Goal: Task Accomplishment & Management: Complete application form

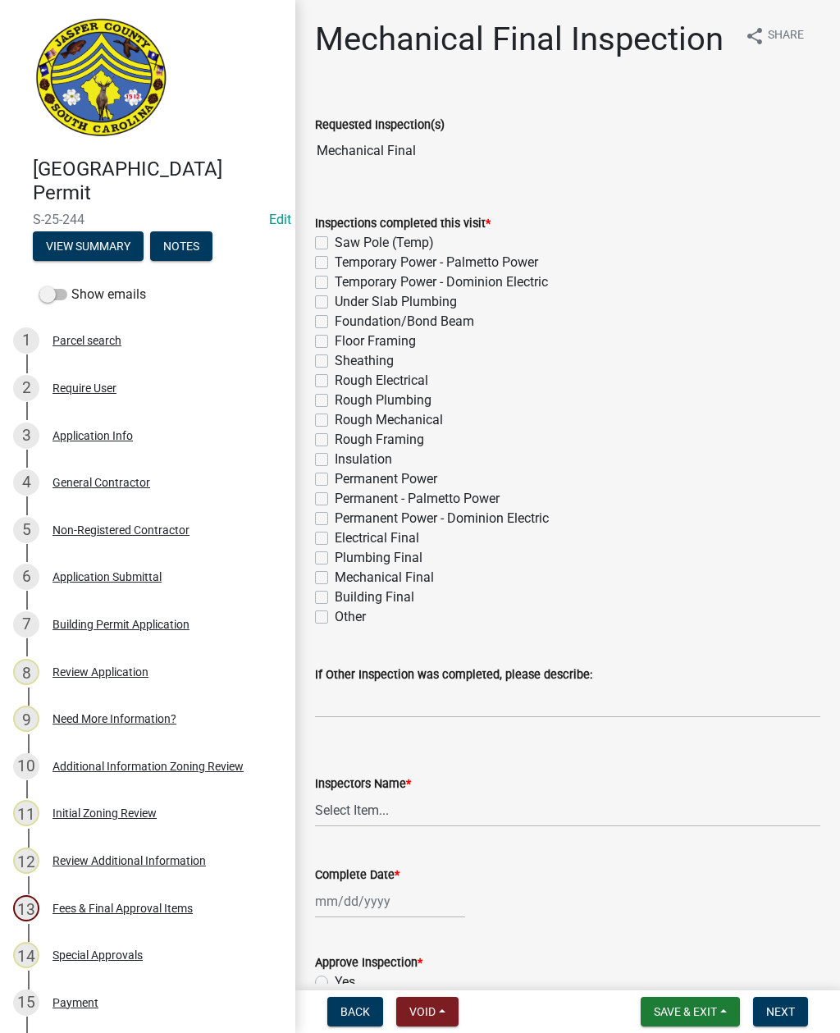
click at [335, 533] on label "Electrical Final" at bounding box center [377, 538] width 84 height 20
click at [335, 533] on input "Electrical Final" at bounding box center [340, 533] width 11 height 11
checkbox input "true"
checkbox input "false"
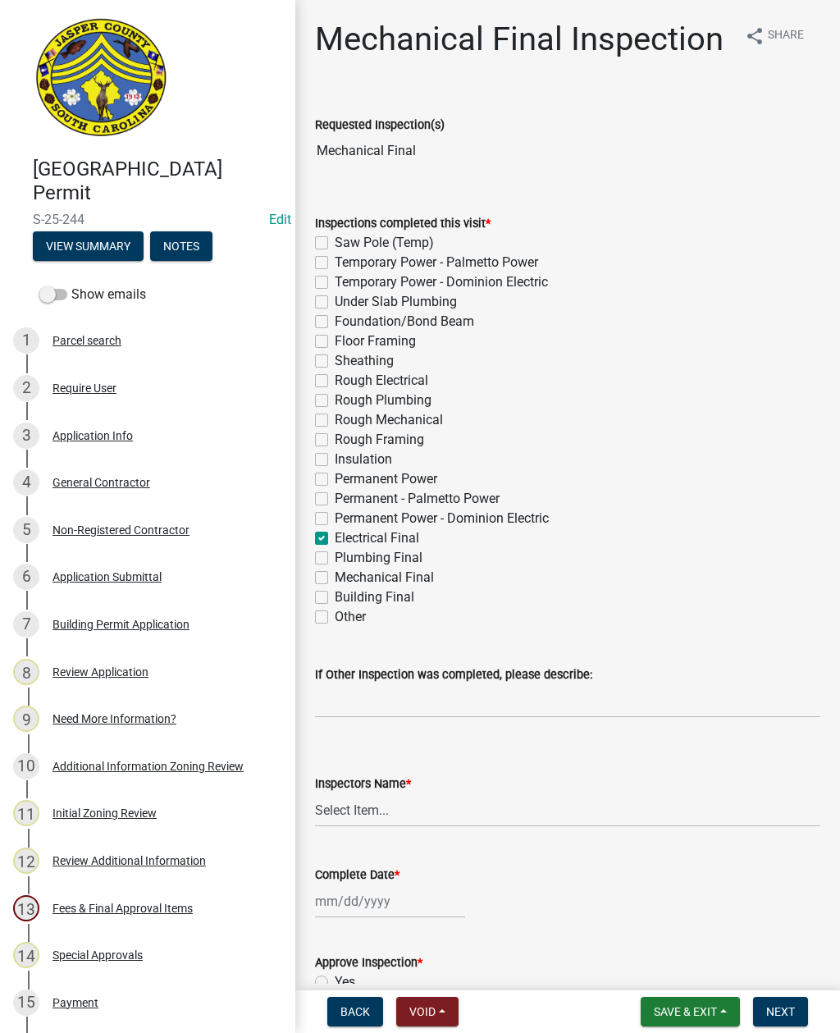
checkbox input "false"
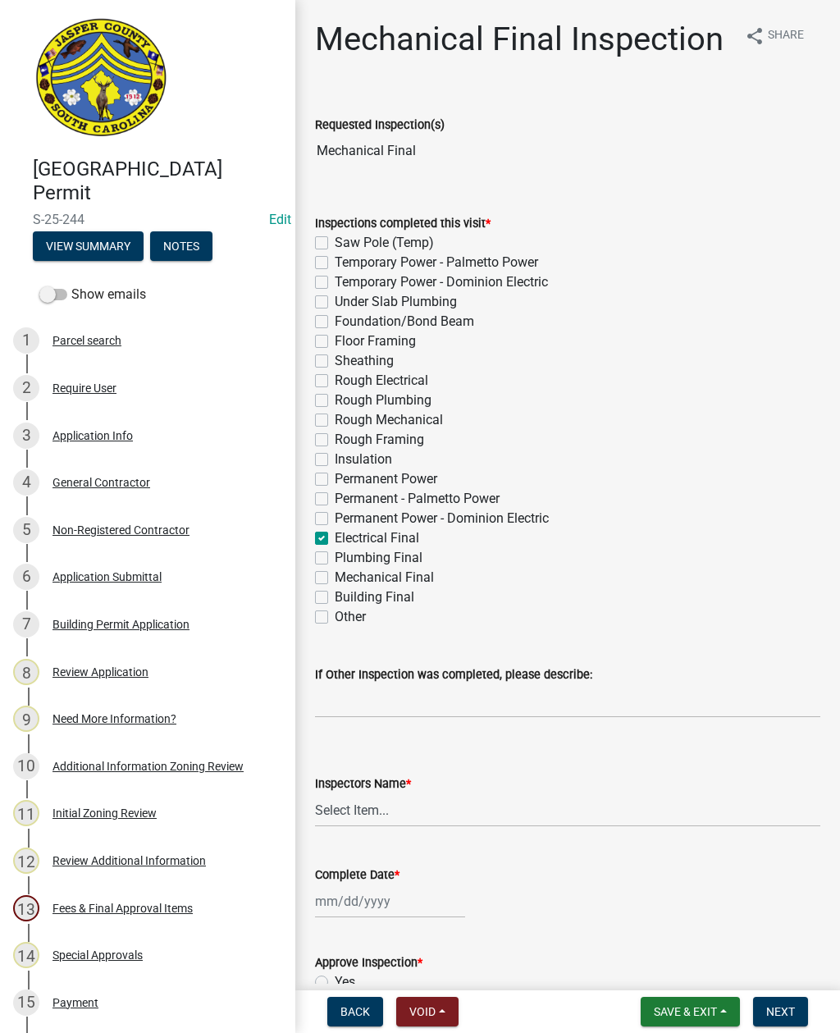
checkbox input "false"
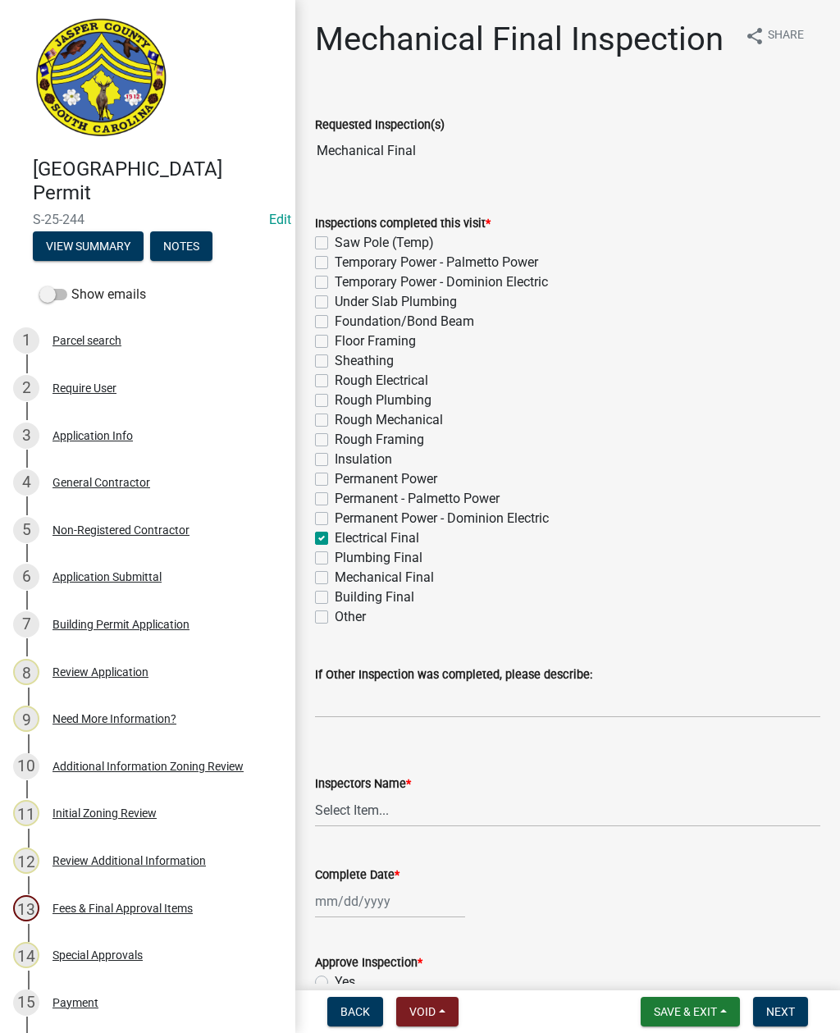
checkbox input "false"
checkbox input "true"
checkbox input "false"
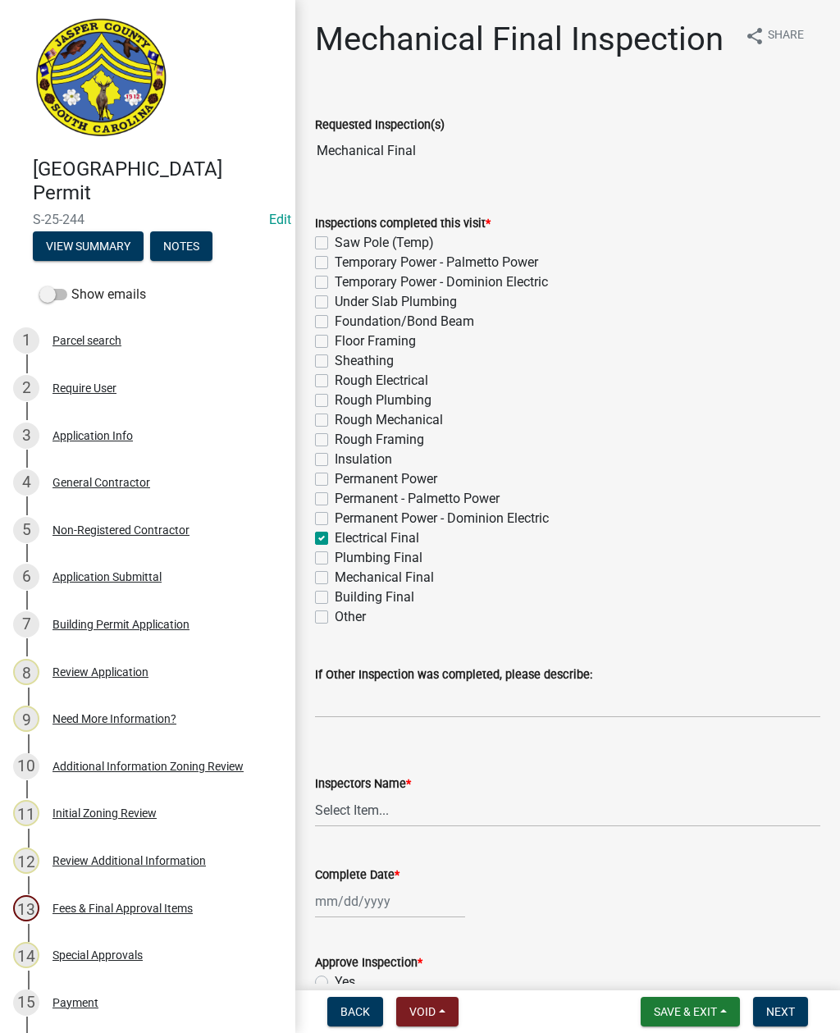
checkbox input "false"
click at [368, 807] on select "Select Item... [EMAIL_ADDRESS][DOMAIN_NAME] ([PERSON_NAME] ) rcampbell ([PERSON…" at bounding box center [567, 810] width 505 height 34
select select "2d9ba1e5-2fdd-4b15-98d0-073dcbeb5880"
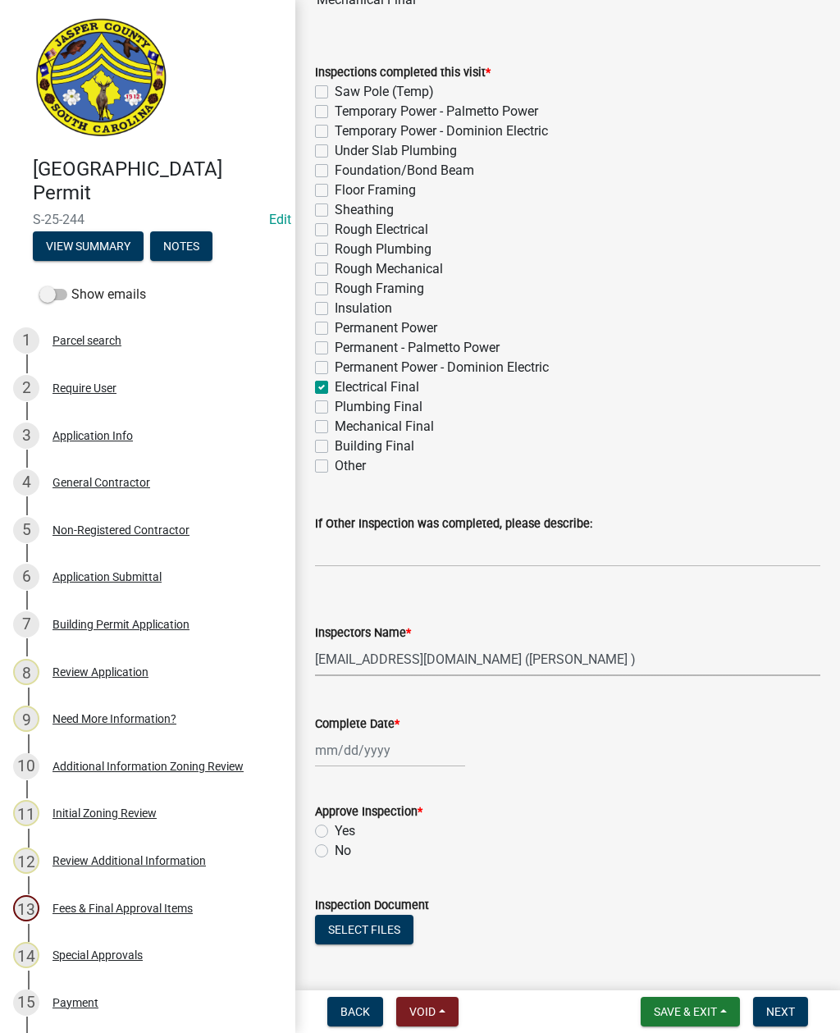
scroll to position [156, 0]
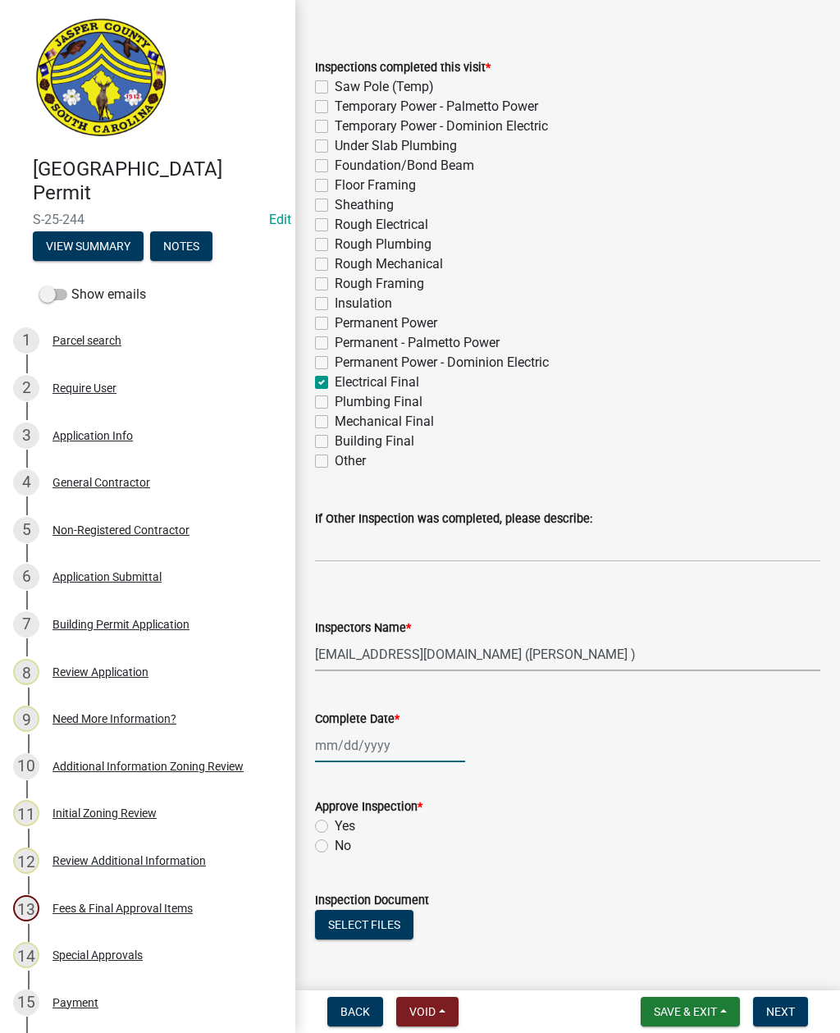
click at [363, 744] on div at bounding box center [390, 745] width 150 height 34
select select "8"
select select "2025"
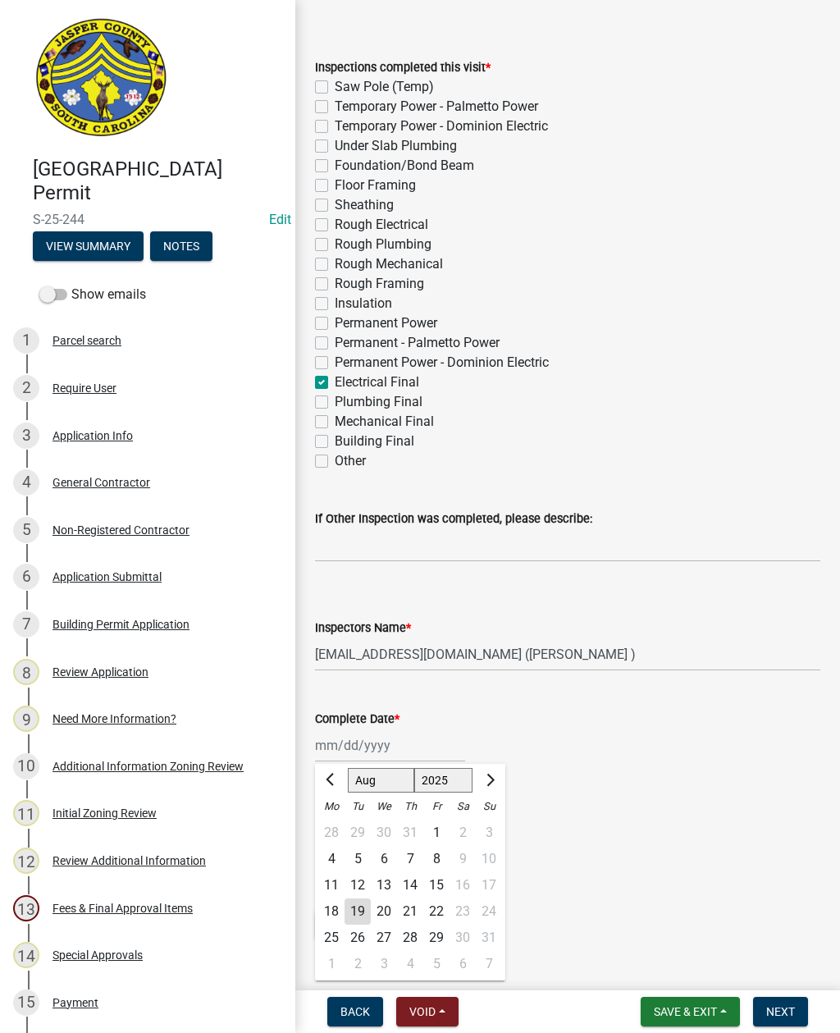
click at [352, 909] on div "19" at bounding box center [358, 911] width 26 height 26
type input "[DATE]"
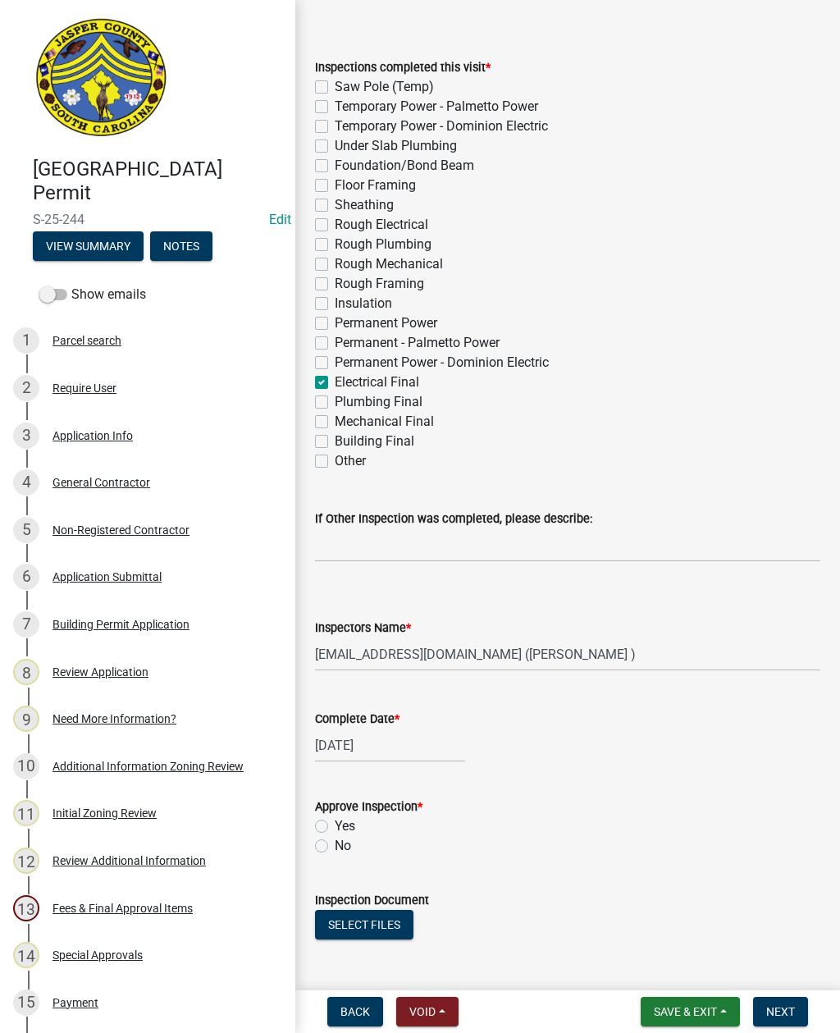
click at [335, 845] on label "No" at bounding box center [343, 846] width 16 height 20
click at [335, 845] on input "No" at bounding box center [340, 841] width 11 height 11
radio input "true"
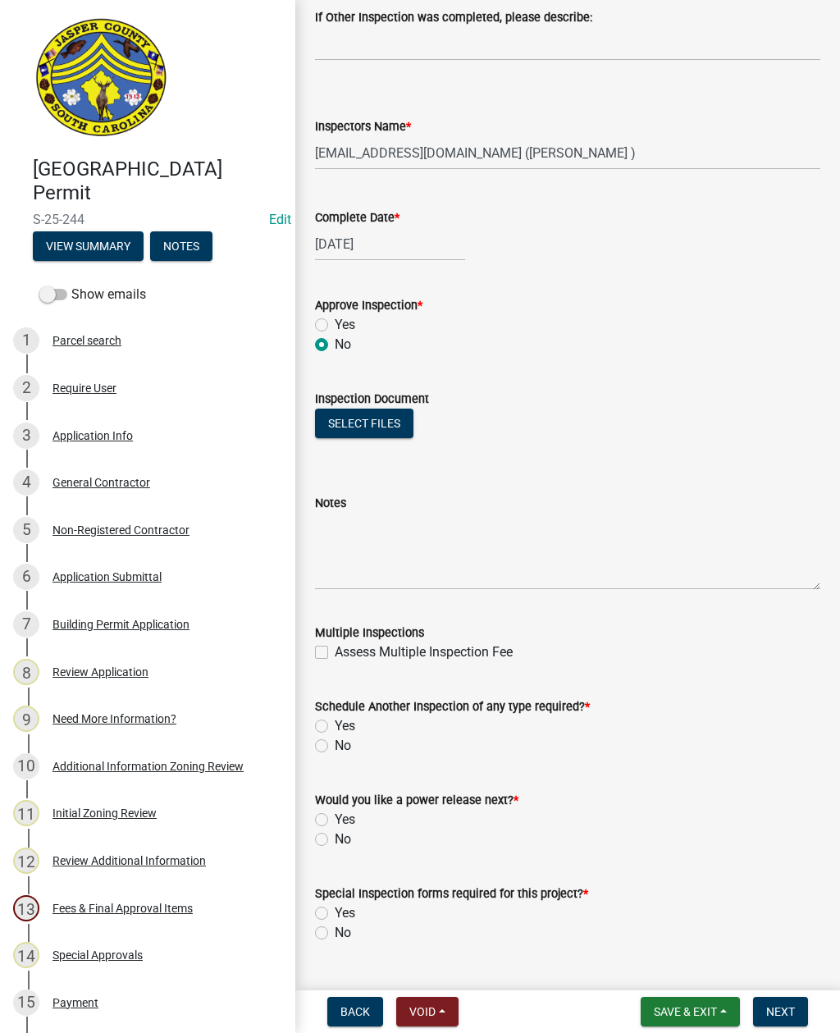
scroll to position [659, 0]
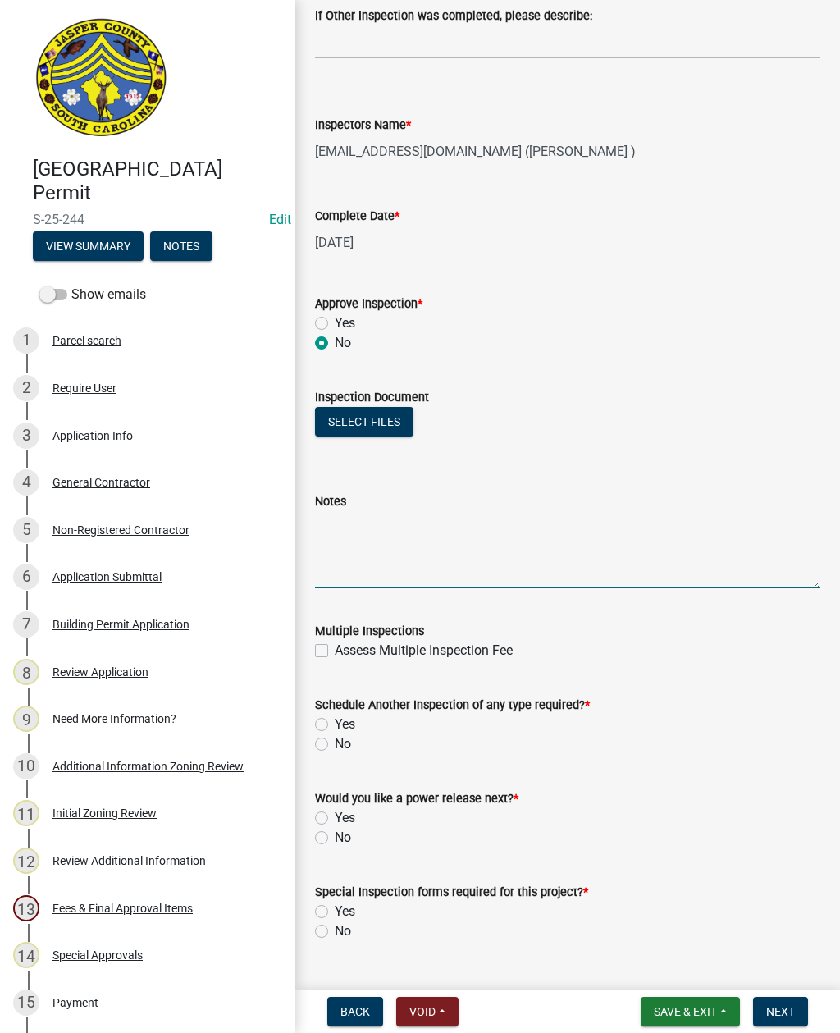
click at [363, 536] on textarea "Notes" at bounding box center [567, 549] width 505 height 77
click at [438, 519] on textarea "Loose connection and disconnect on air handler" at bounding box center [567, 549] width 505 height 77
click at [628, 520] on textarea "Loose connection in disconnect on air handler" at bounding box center [567, 549] width 505 height 77
click at [614, 517] on textarea "Loose connection in disconnect on air handler" at bounding box center [567, 549] width 505 height 77
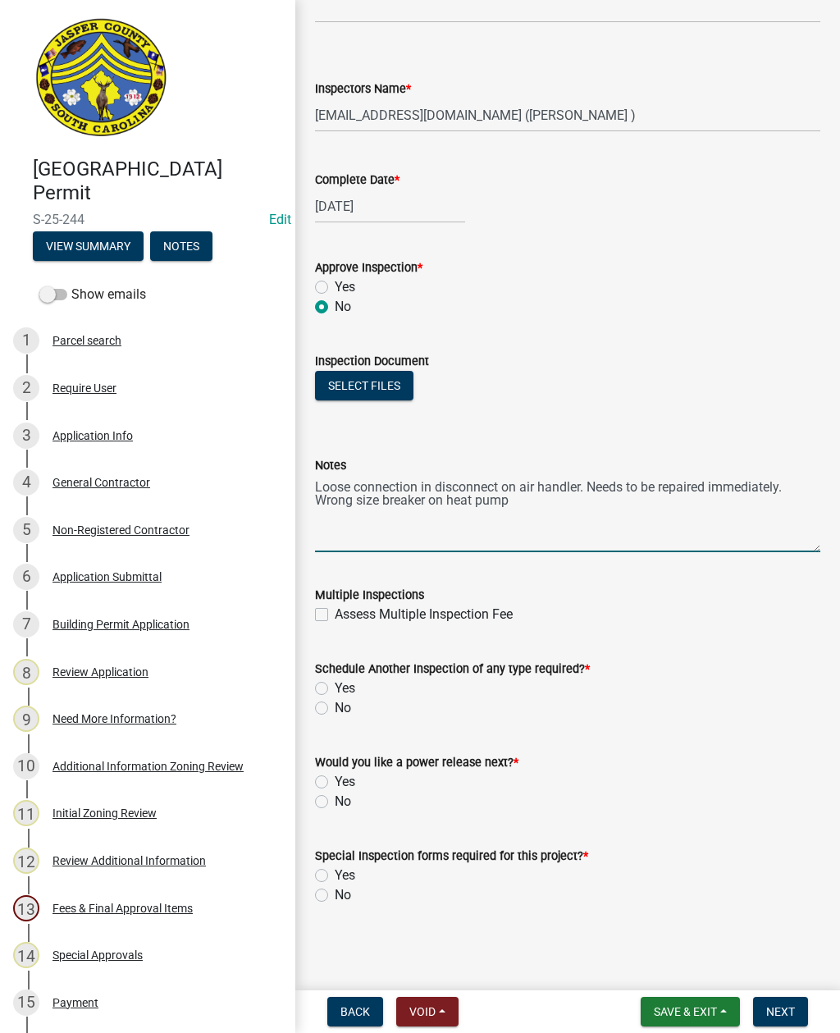
scroll to position [695, 0]
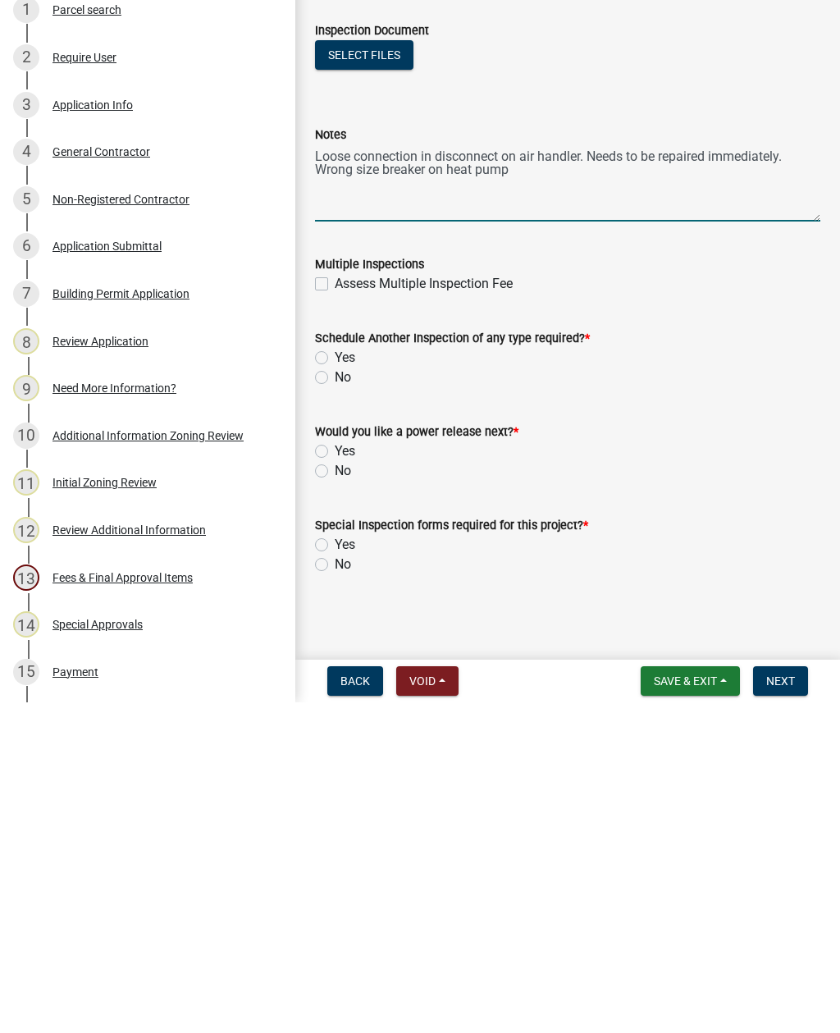
type textarea "Loose connection in disconnect on air handler. Needs to be repaired immediately…"
click at [335, 678] on label "Yes" at bounding box center [345, 688] width 21 height 20
click at [335, 678] on input "Yes" at bounding box center [340, 683] width 11 height 11
radio input "true"
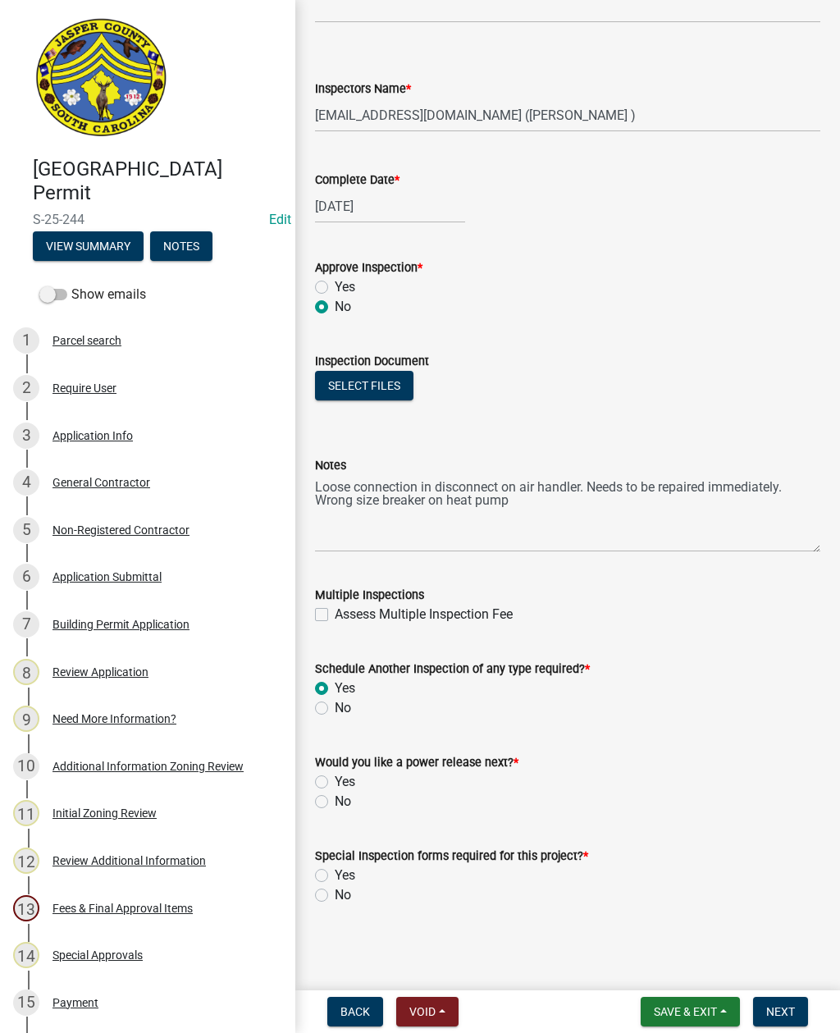
click at [335, 803] on label "No" at bounding box center [343, 802] width 16 height 20
click at [335, 802] on input "No" at bounding box center [340, 797] width 11 height 11
radio input "true"
click at [335, 899] on label "No" at bounding box center [343, 895] width 16 height 20
click at [335, 896] on input "No" at bounding box center [340, 890] width 11 height 11
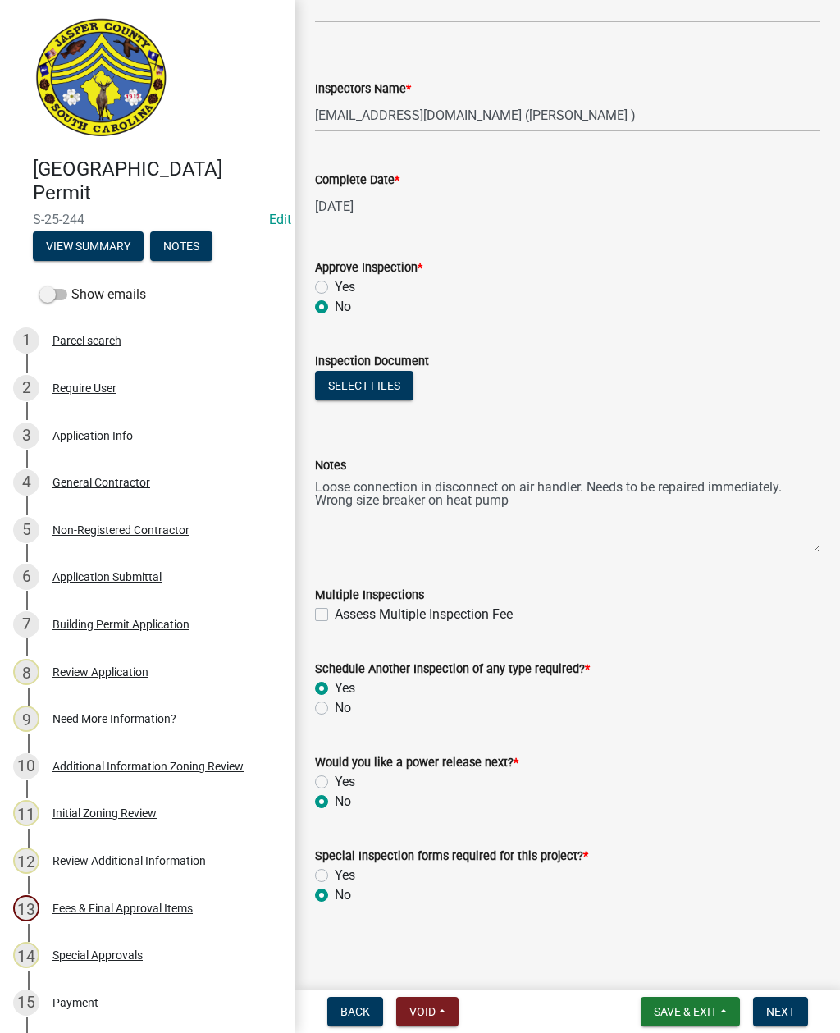
radio input "true"
click at [783, 1012] on span "Next" at bounding box center [780, 1011] width 29 height 13
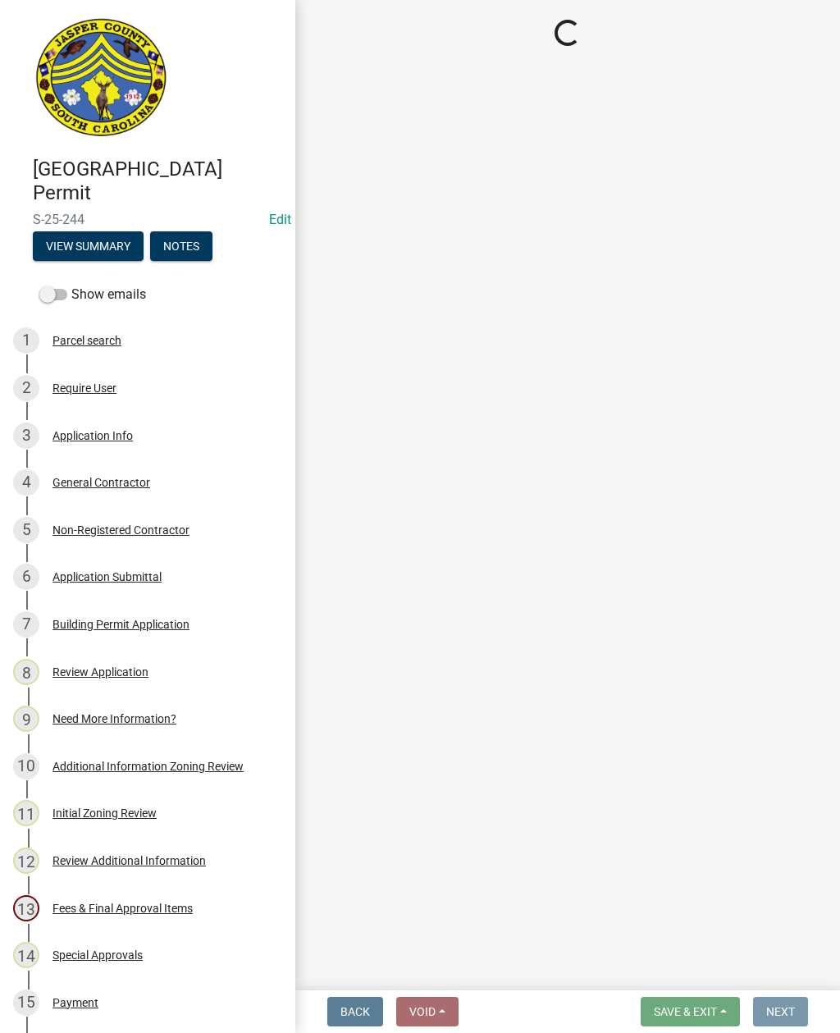
scroll to position [0, 0]
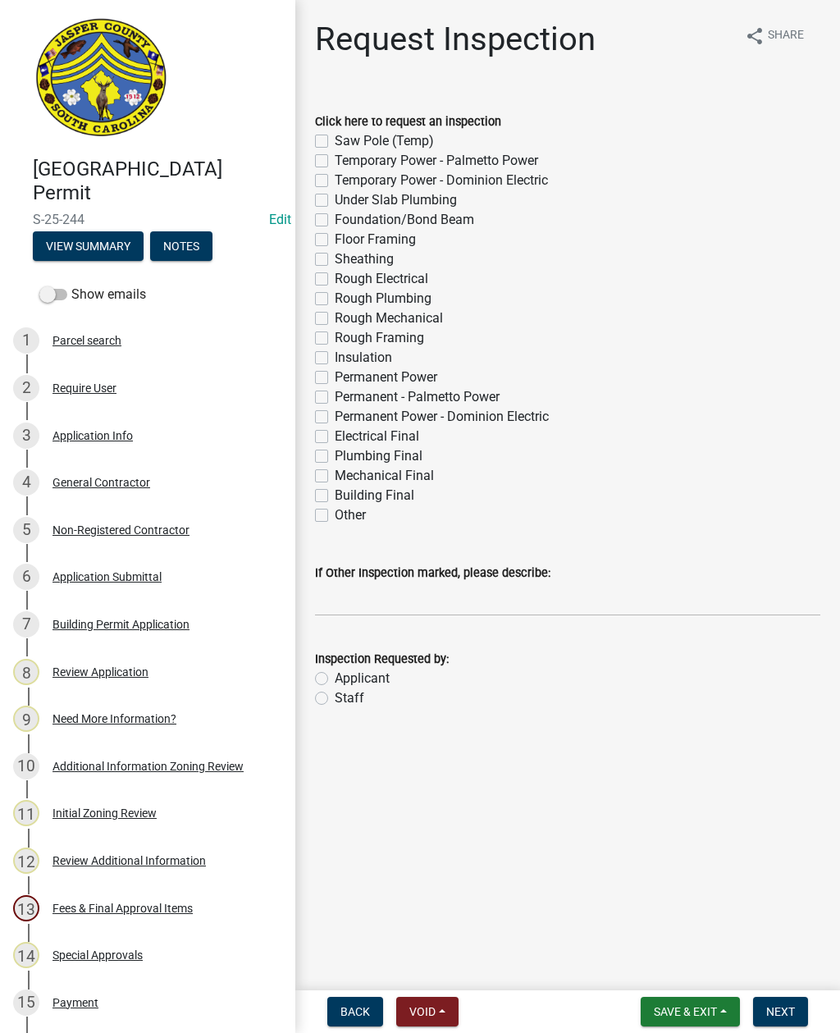
click at [87, 246] on button "View Summary" at bounding box center [88, 246] width 111 height 30
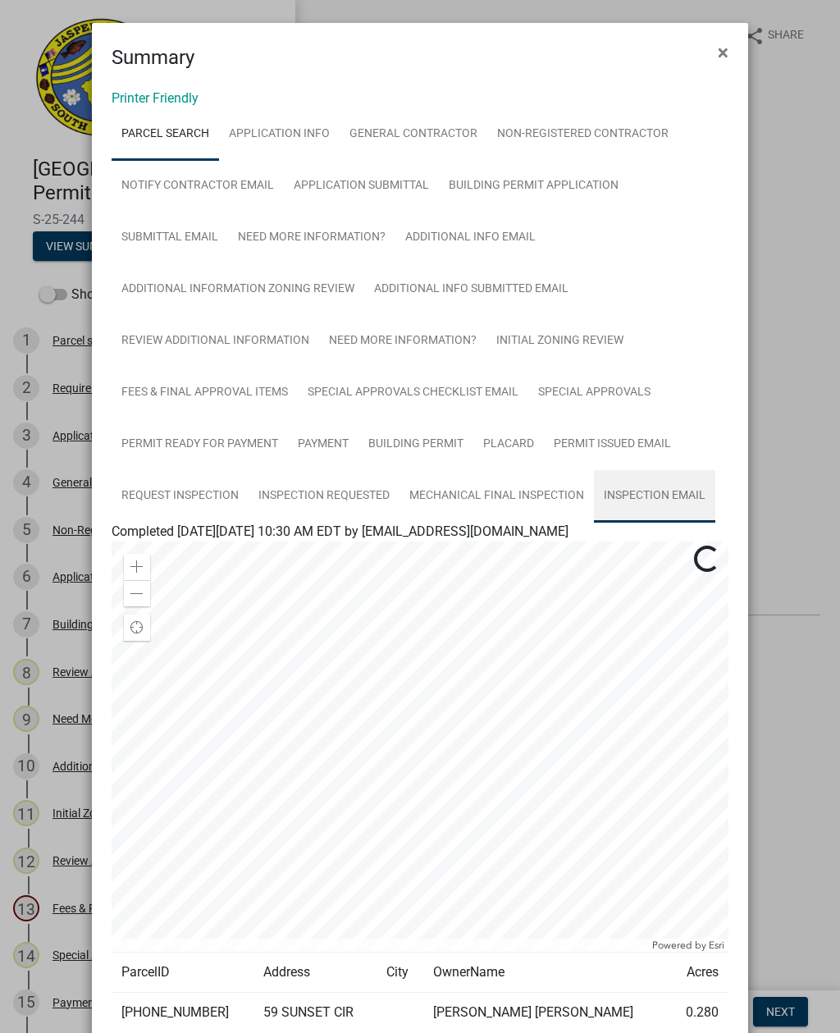
click at [657, 496] on link "Inspection Email" at bounding box center [654, 496] width 121 height 52
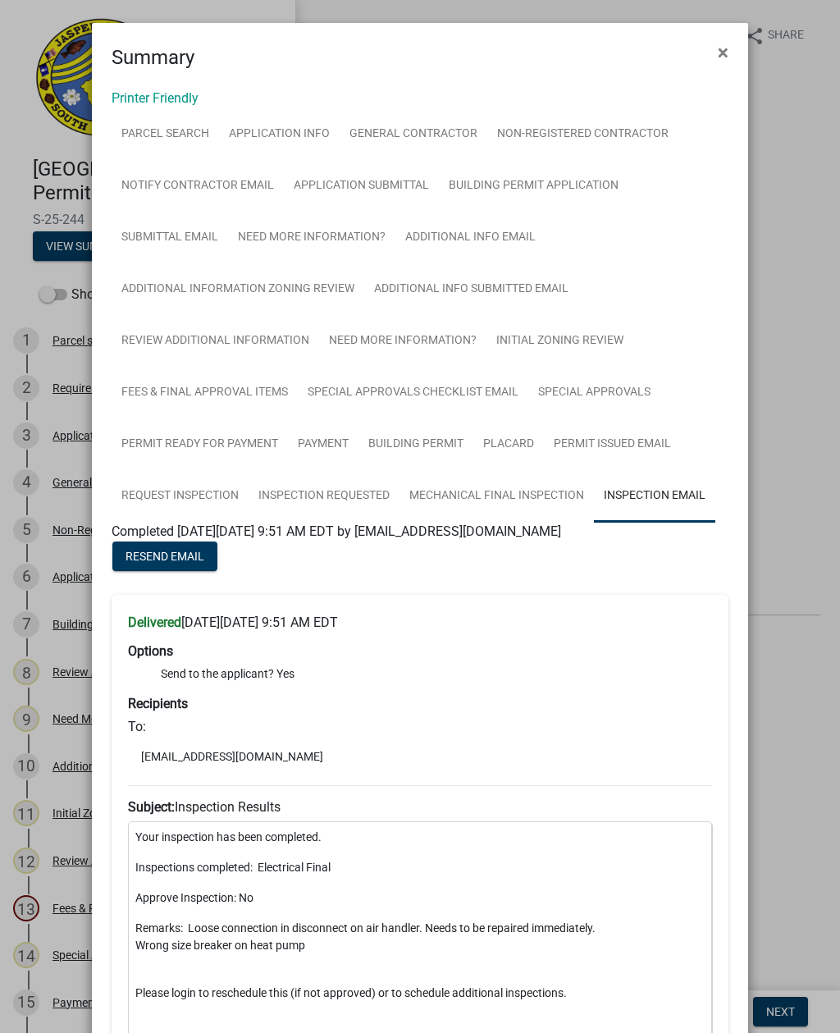
click at [719, 38] on button "×" at bounding box center [723, 53] width 37 height 46
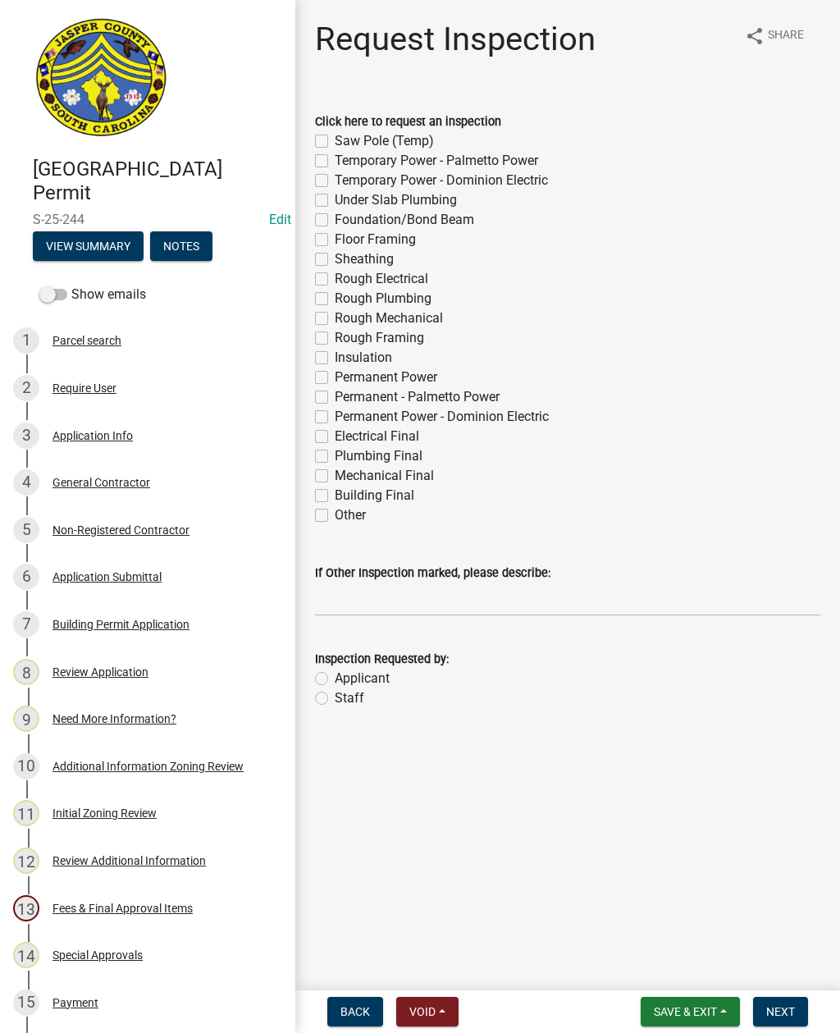
click at [696, 1015] on span "Save & Exit" at bounding box center [685, 1011] width 63 height 13
click at [671, 964] on button "Save & Exit" at bounding box center [674, 968] width 131 height 39
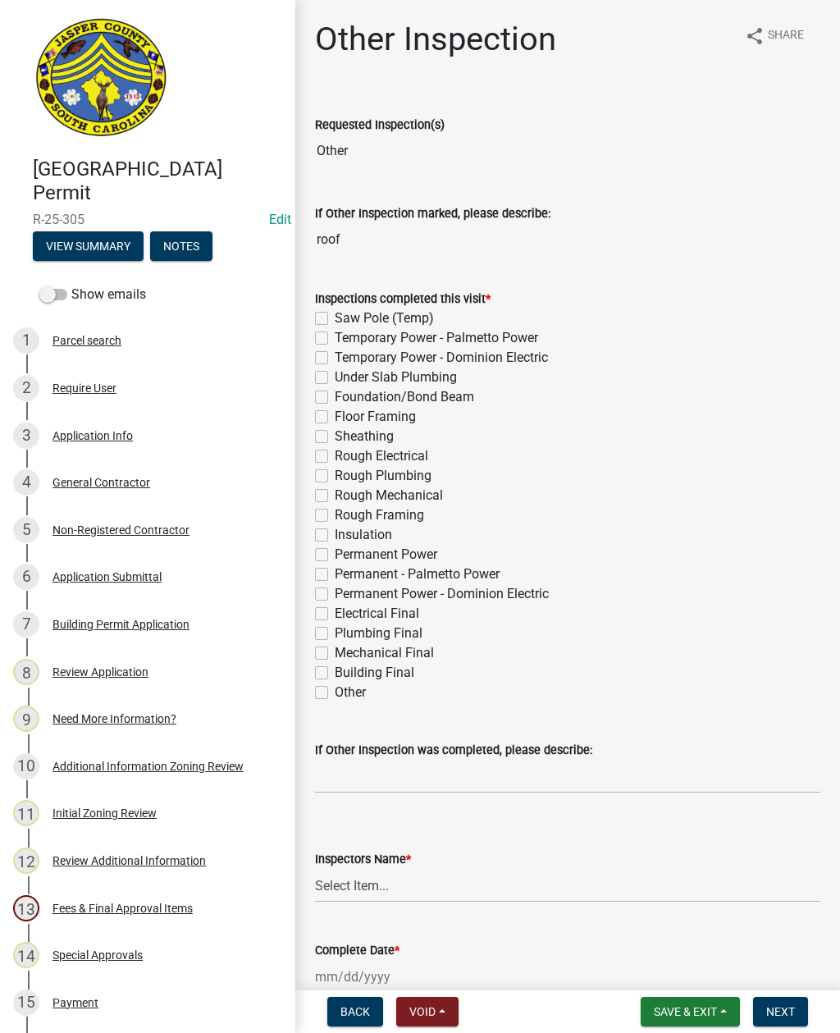
click at [335, 688] on label "Other" at bounding box center [350, 692] width 31 height 20
click at [335, 688] on input "Other" at bounding box center [340, 687] width 11 height 11
checkbox input "true"
checkbox input "false"
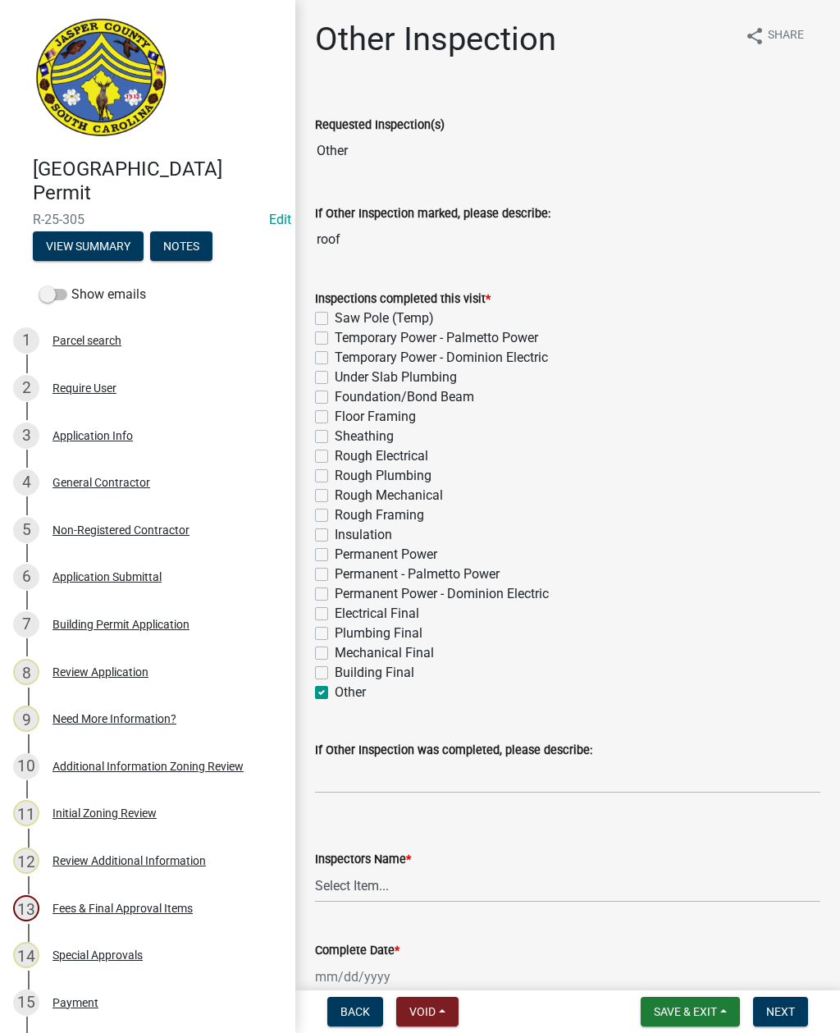
checkbox input "false"
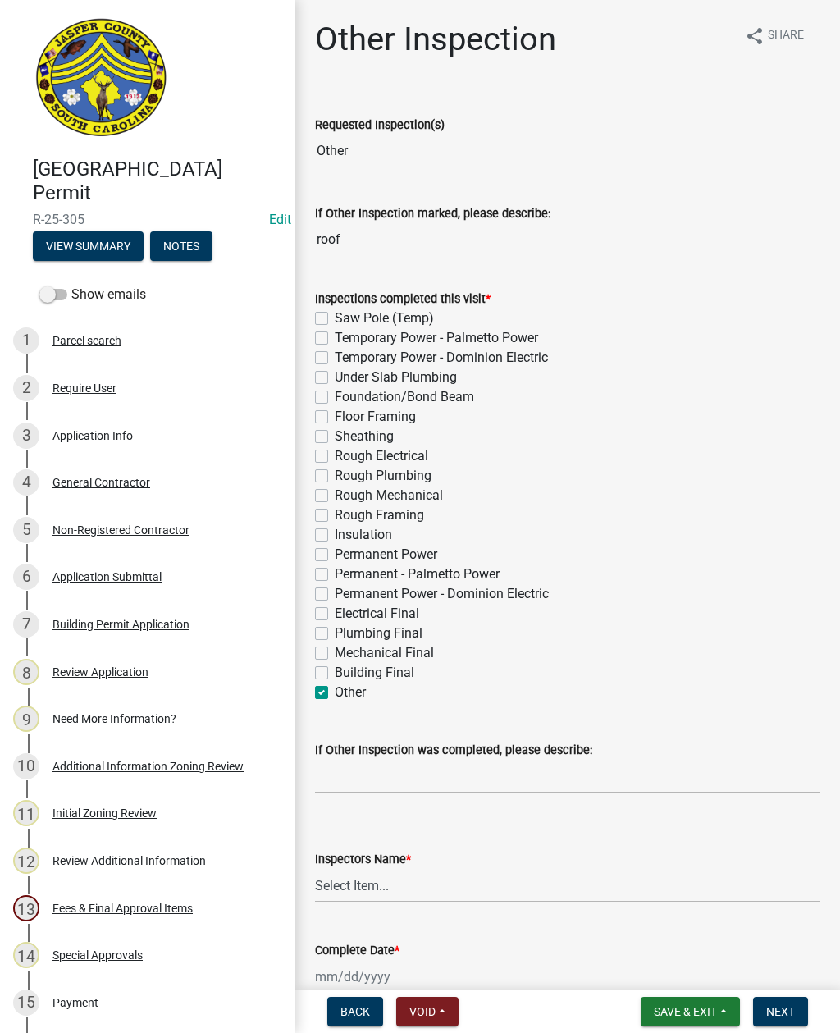
checkbox input "false"
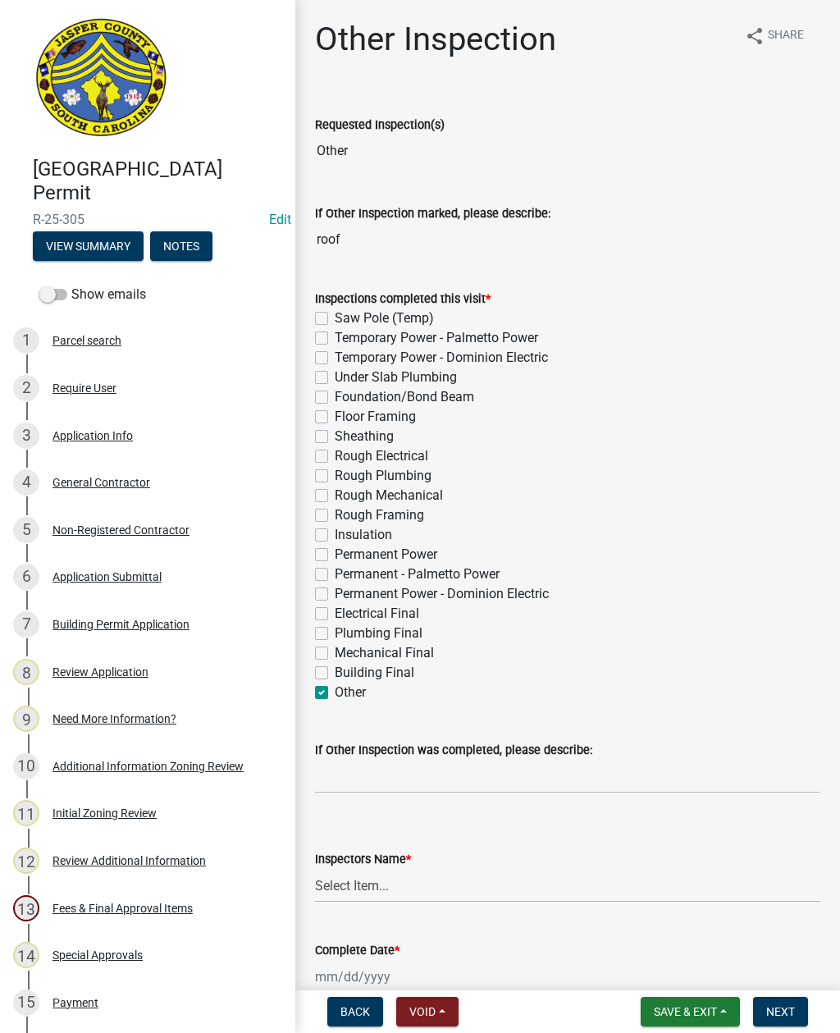
checkbox input "false"
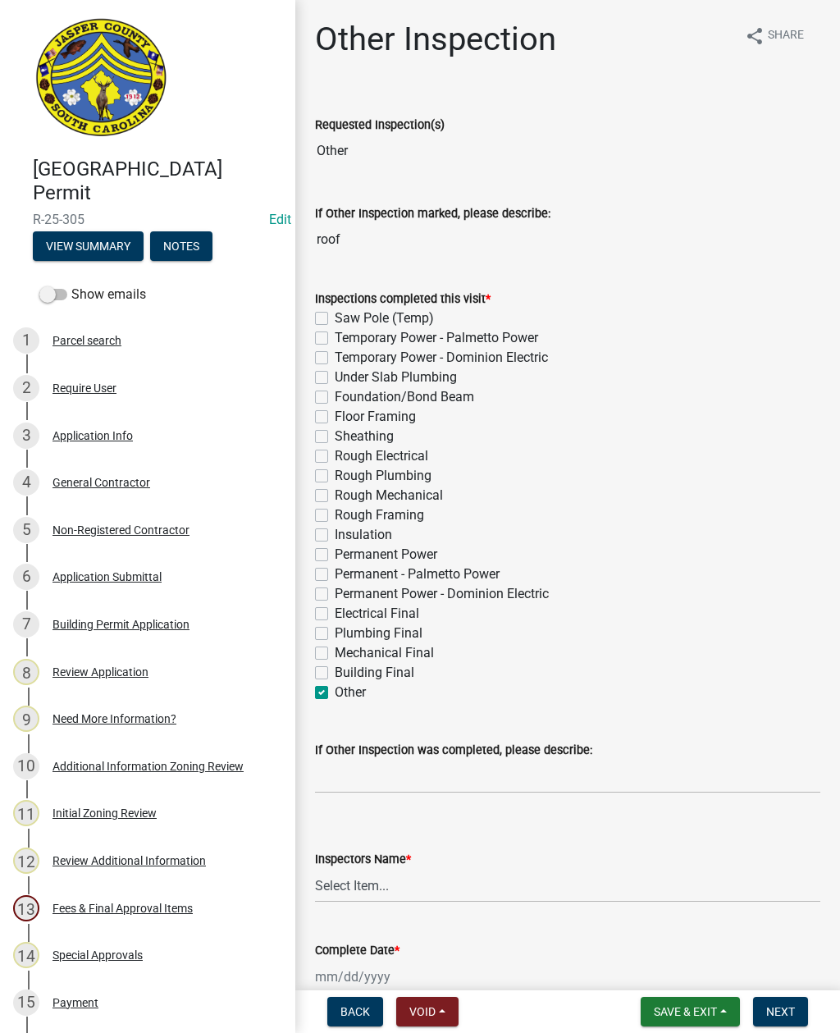
checkbox input "false"
checkbox input "true"
click at [425, 767] on input "If Other Inspection was completed, please describe:" at bounding box center [567, 777] width 505 height 34
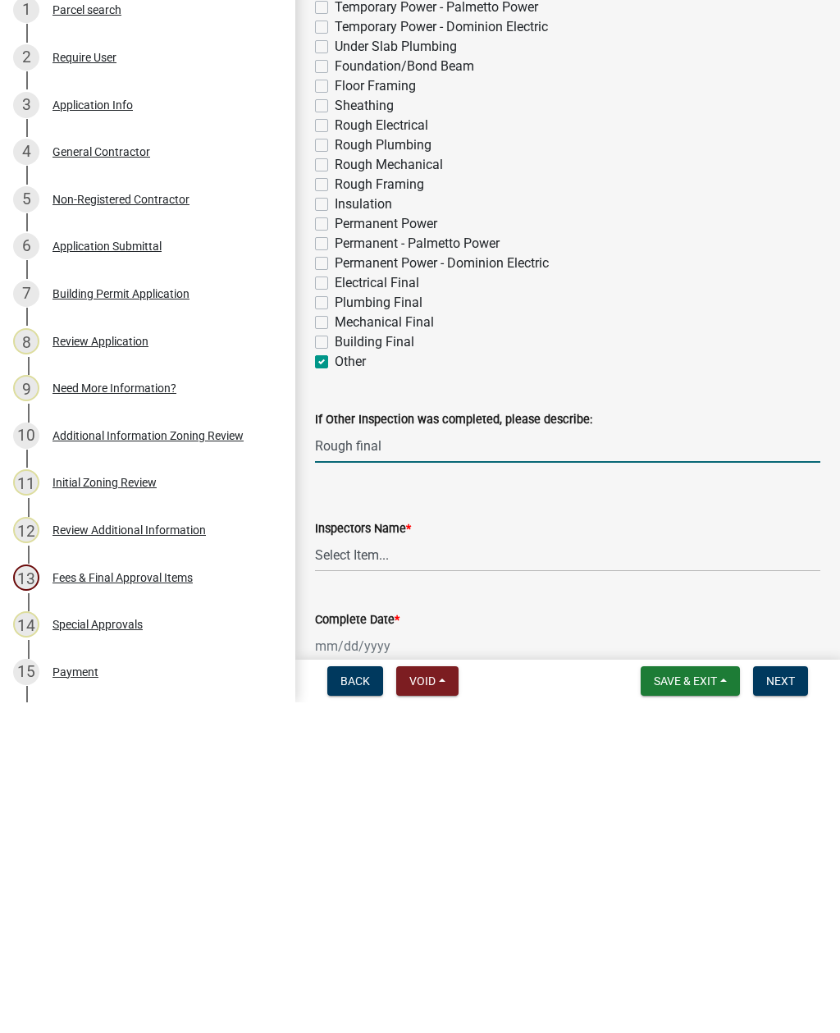
click at [342, 760] on input "Rough final" at bounding box center [567, 777] width 505 height 34
click at [346, 760] on input "Rough final" at bounding box center [567, 777] width 505 height 34
type input "Roof final"
click at [416, 869] on select "Select Item... [EMAIL_ADDRESS][DOMAIN_NAME] ([PERSON_NAME] ) rcampbell ([PERSON…" at bounding box center [567, 886] width 505 height 34
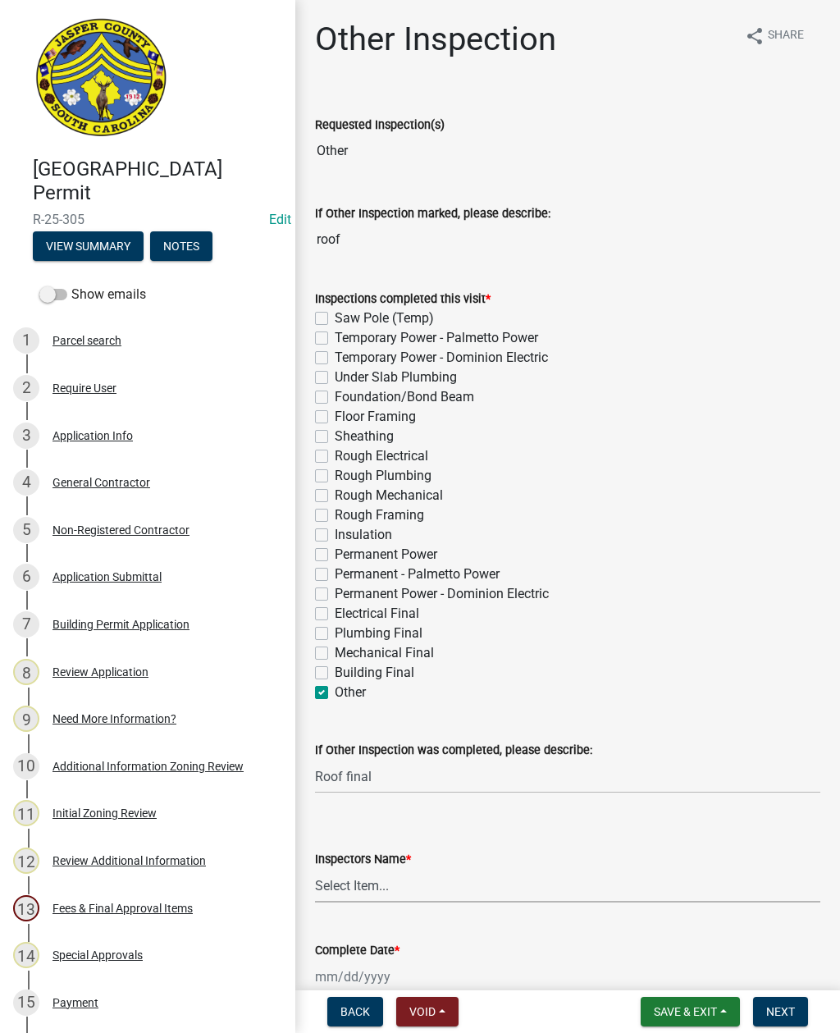
select select "2d9ba1e5-2fdd-4b15-98d0-073dcbeb5880"
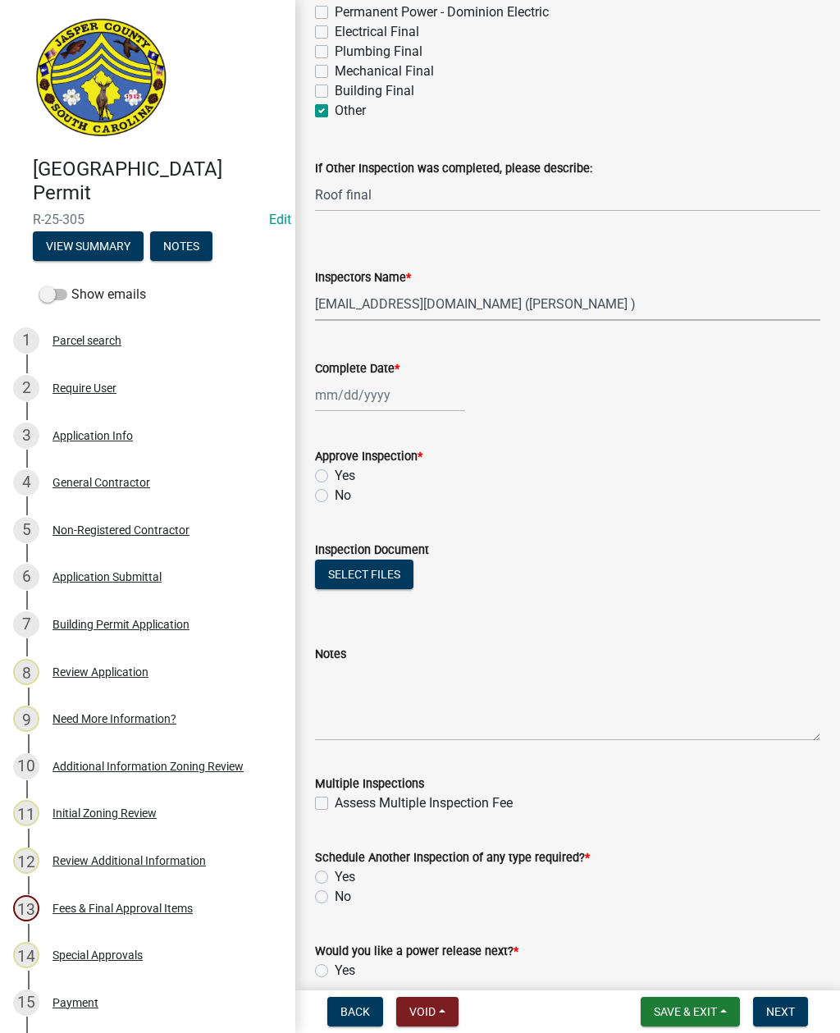
scroll to position [582, 0]
click at [362, 394] on div at bounding box center [390, 394] width 150 height 34
select select "8"
select select "2025"
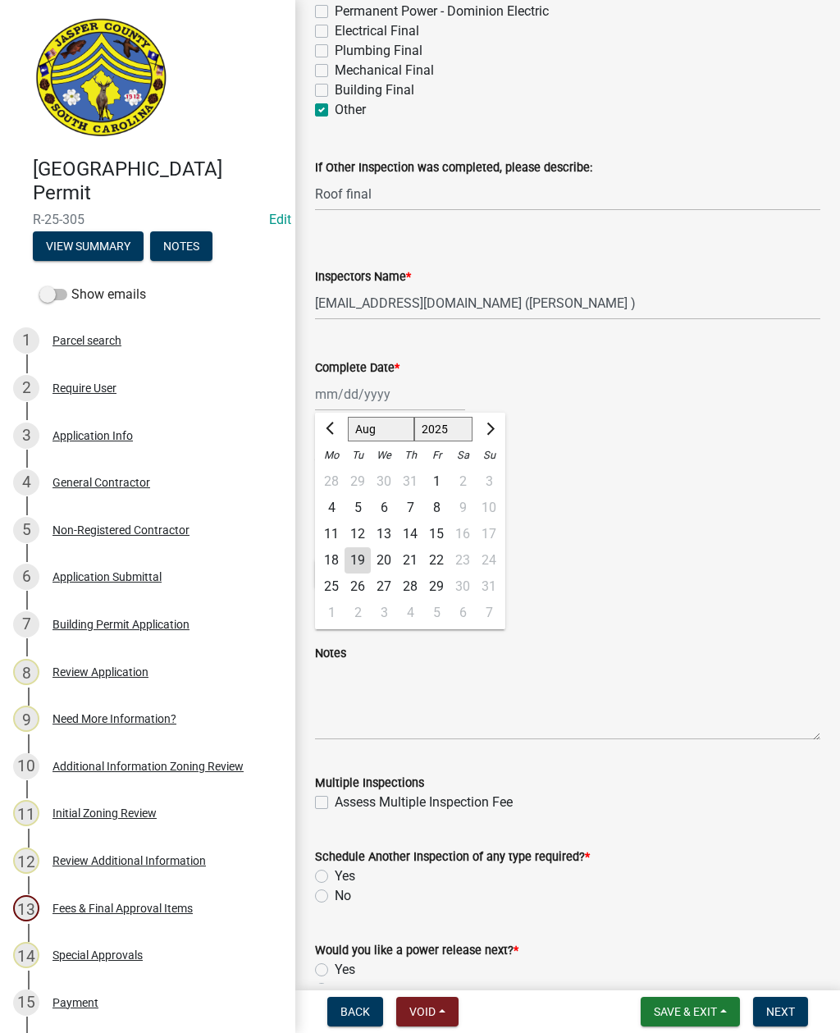
click at [354, 555] on div "19" at bounding box center [358, 560] width 26 height 26
type input "[DATE]"
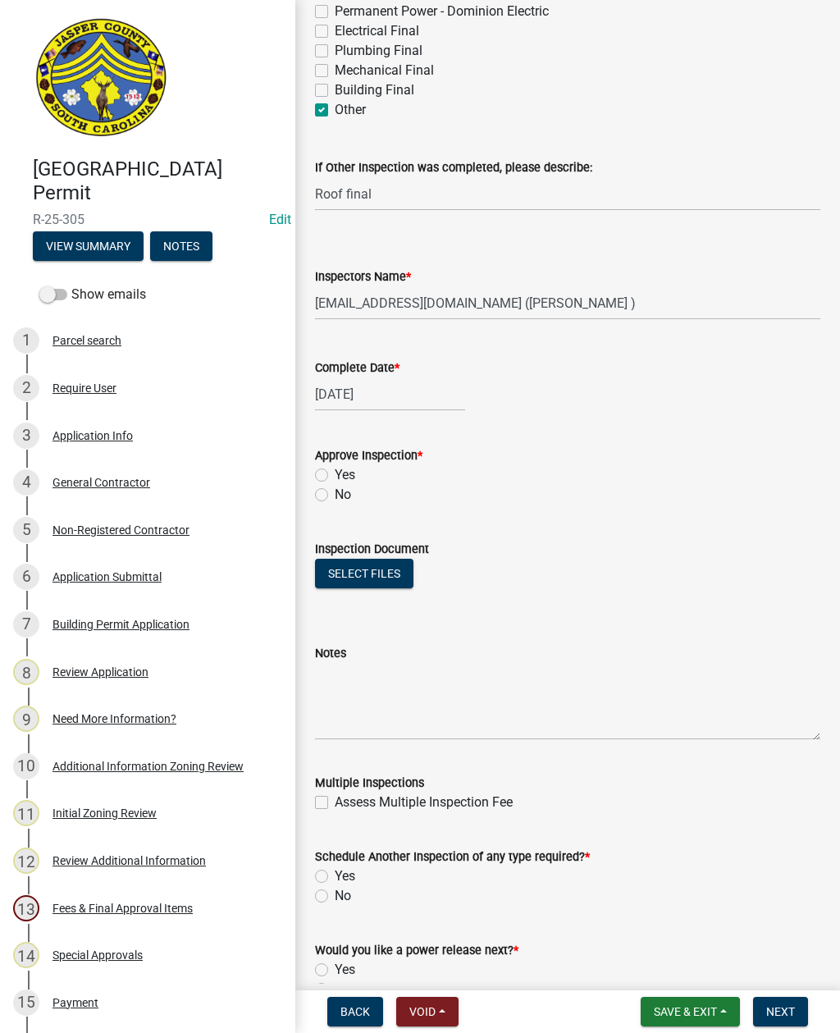
click at [335, 470] on label "Yes" at bounding box center [345, 475] width 21 height 20
click at [335, 470] on input "Yes" at bounding box center [340, 470] width 11 height 11
radio input "true"
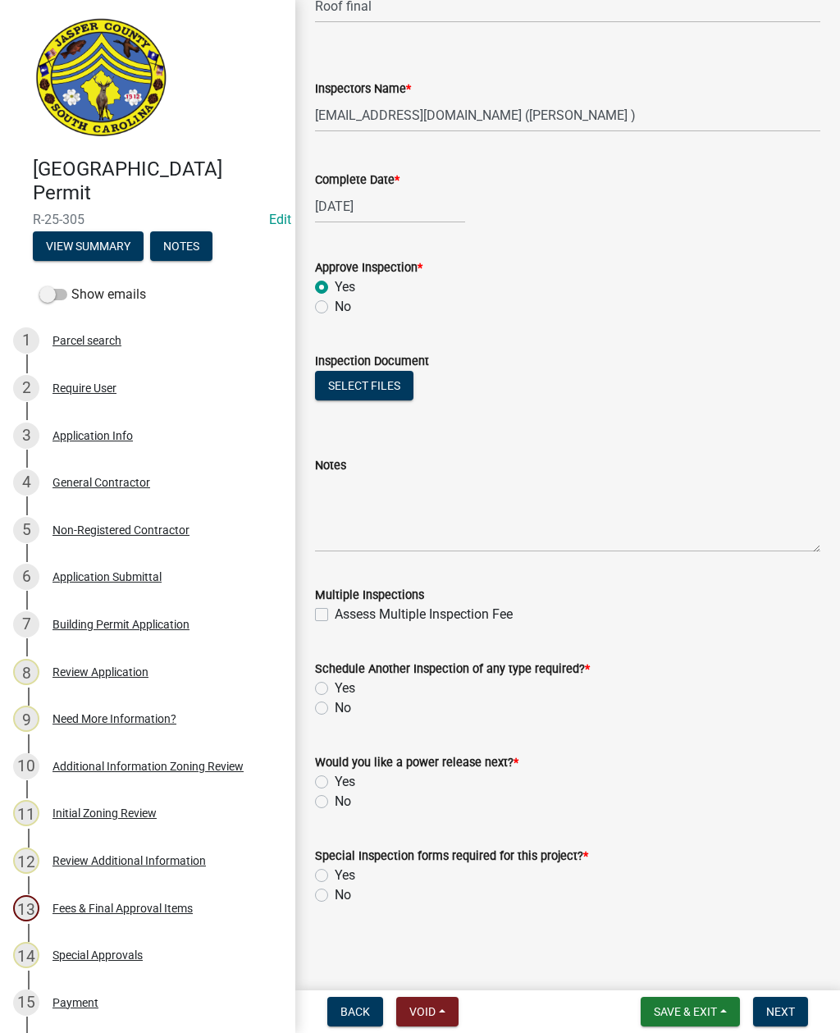
scroll to position [770, 0]
click at [335, 708] on label "No" at bounding box center [343, 708] width 16 height 20
click at [335, 708] on input "No" at bounding box center [340, 703] width 11 height 11
radio input "true"
click at [335, 798] on label "No" at bounding box center [343, 802] width 16 height 20
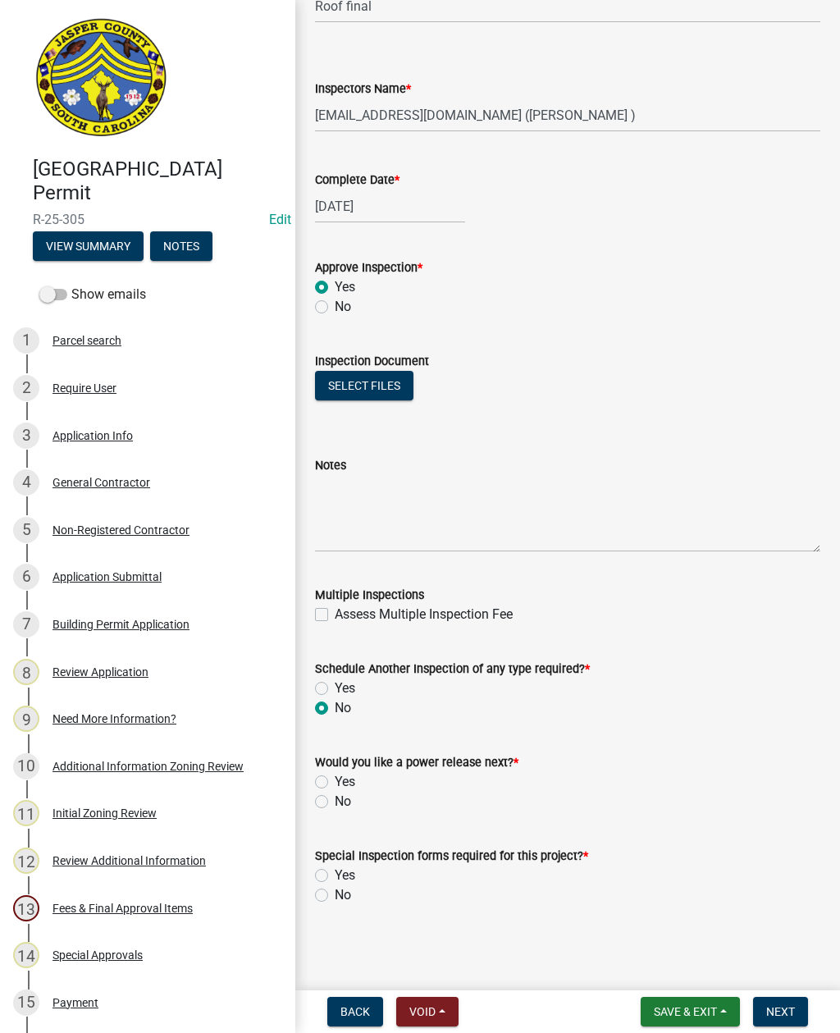
click at [335, 798] on input "No" at bounding box center [340, 797] width 11 height 11
radio input "true"
click at [335, 894] on label "No" at bounding box center [343, 895] width 16 height 20
click at [335, 894] on input "No" at bounding box center [340, 890] width 11 height 11
radio input "true"
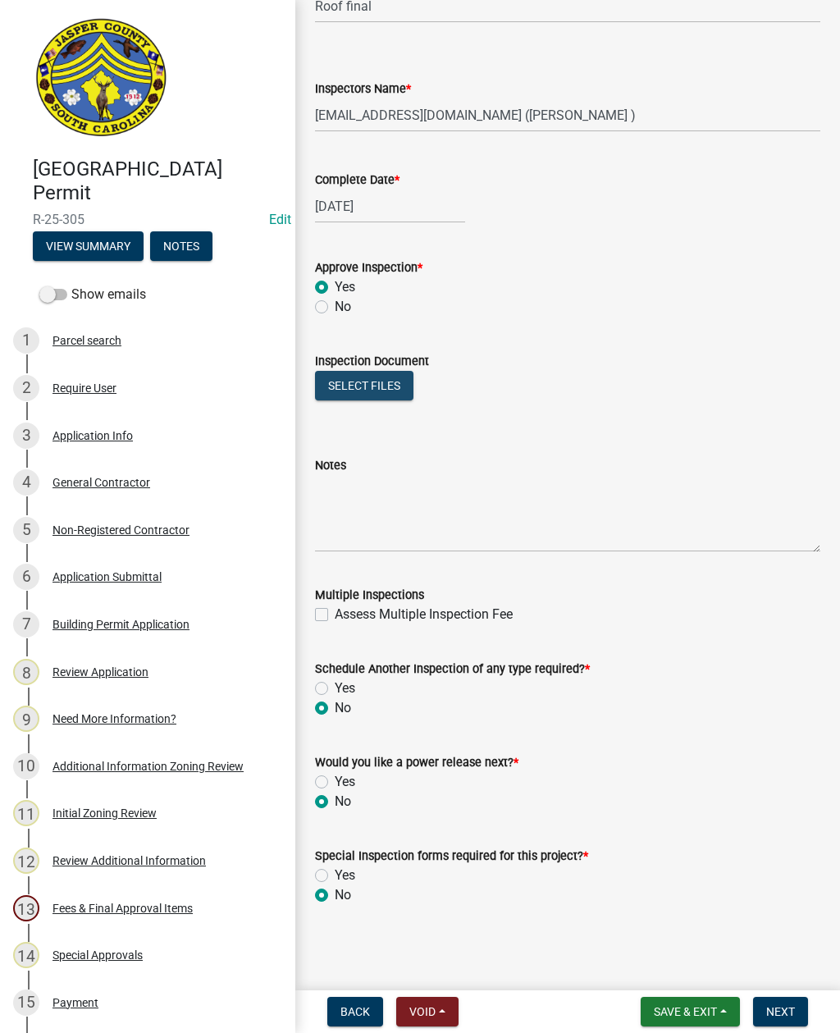
click at [354, 382] on button "Select files" at bounding box center [364, 386] width 98 height 30
